Goal: Find specific page/section

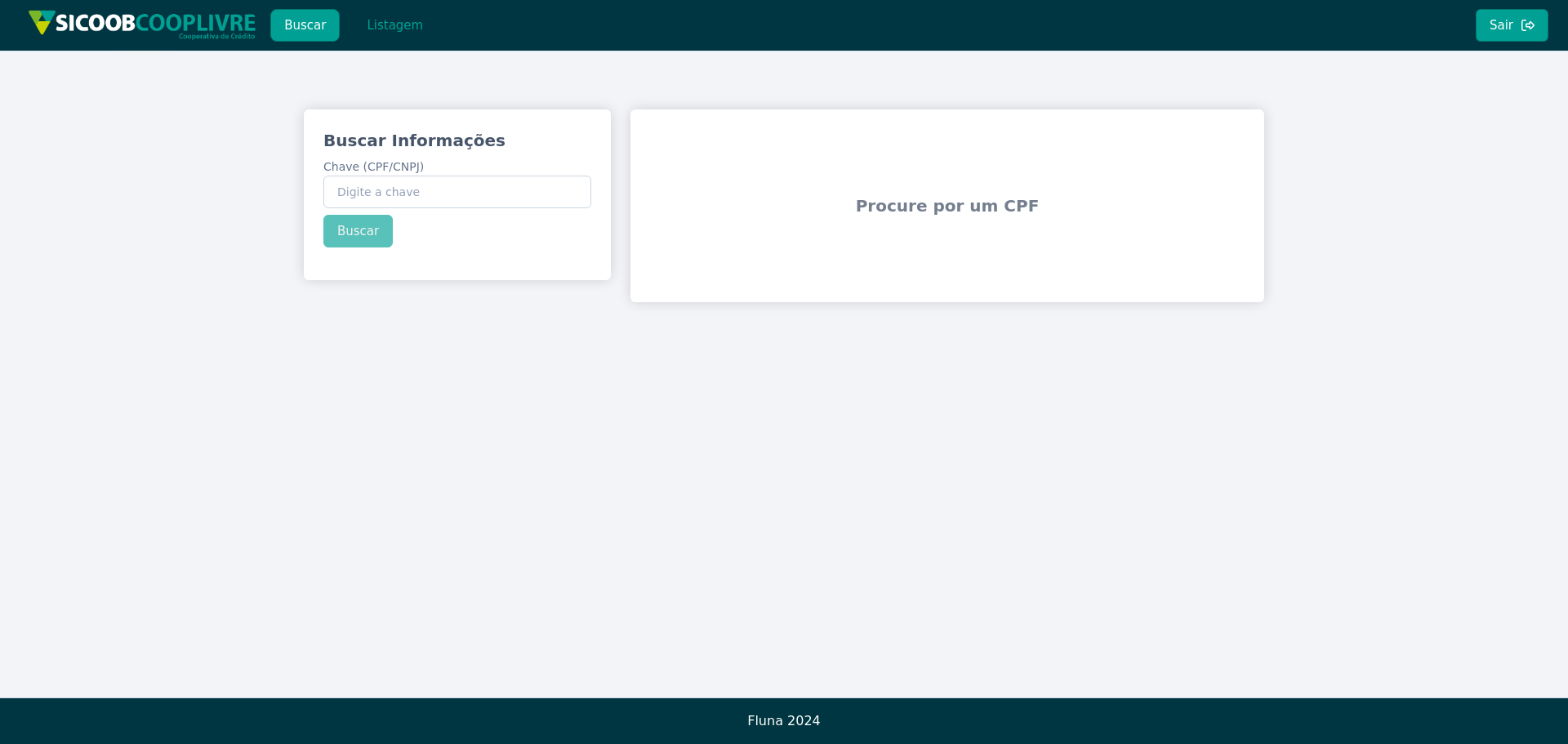
click at [1516, 164] on div "Buscar Informações Chave (CPF/CNPJ) Buscar Procure por um CPF" at bounding box center [784, 206] width 1568 height 310
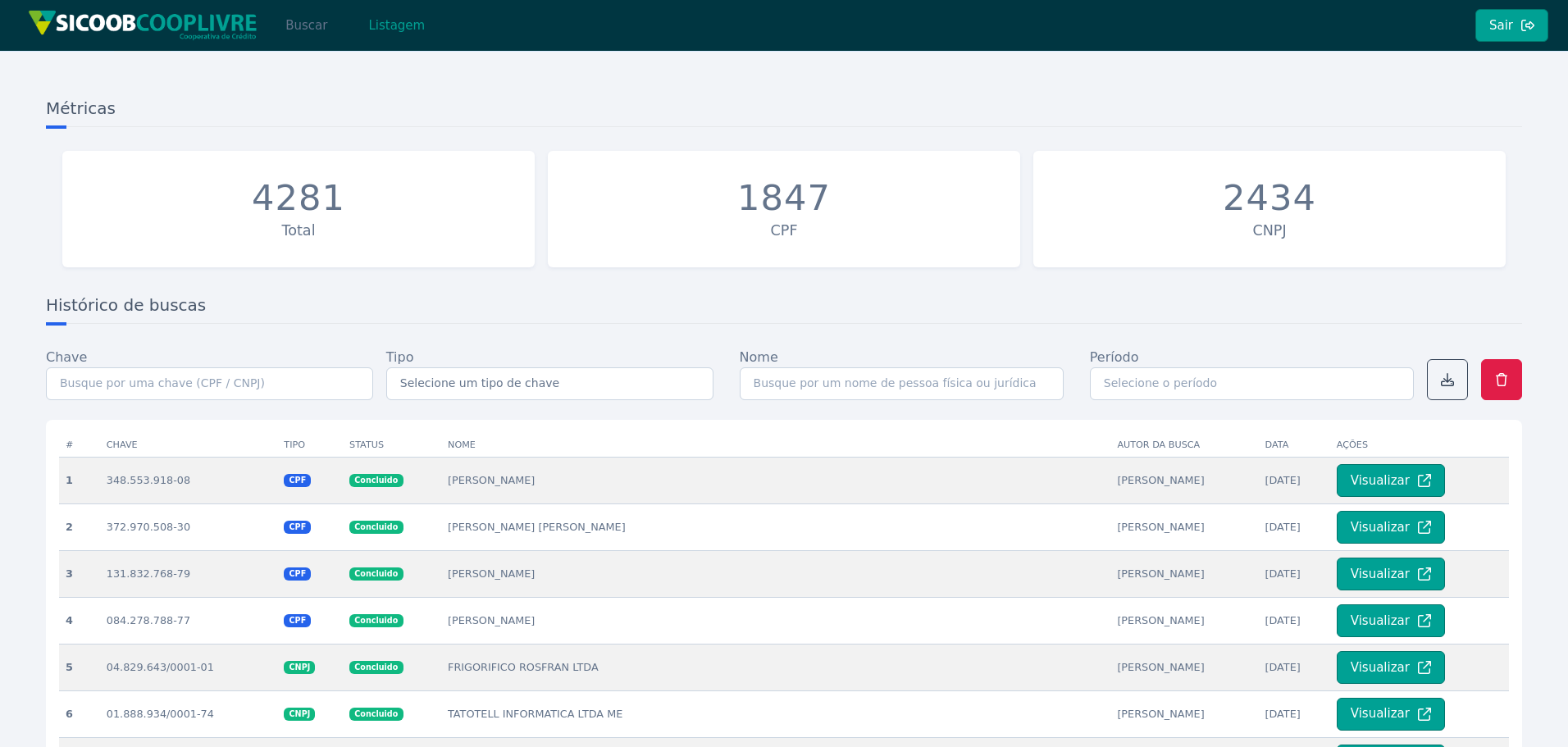
click at [310, 25] on button "Buscar" at bounding box center [306, 25] width 69 height 33
